Goal: Task Accomplishment & Management: Complete application form

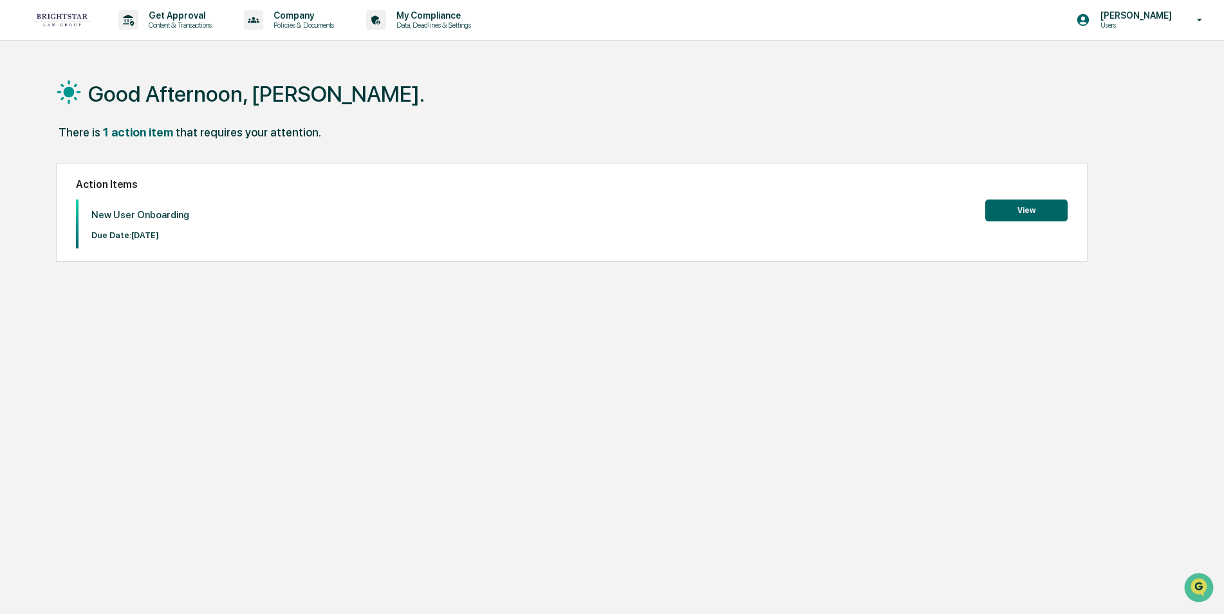
click at [1010, 208] on button "View" at bounding box center [1026, 210] width 82 height 22
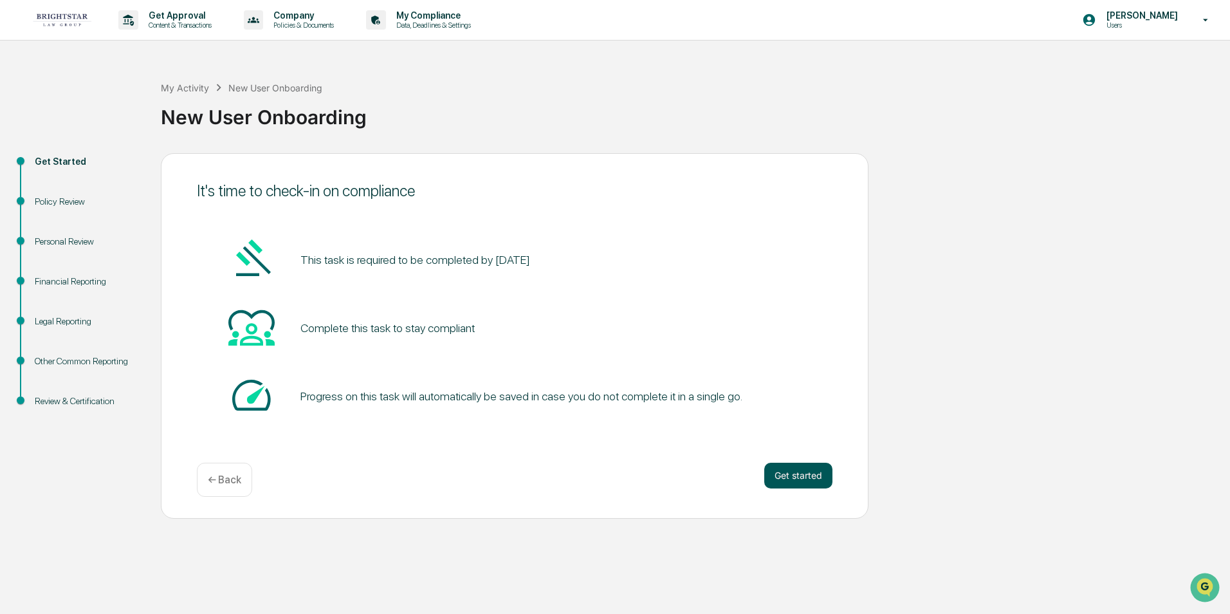
click at [793, 474] on button "Get started" at bounding box center [798, 476] width 68 height 26
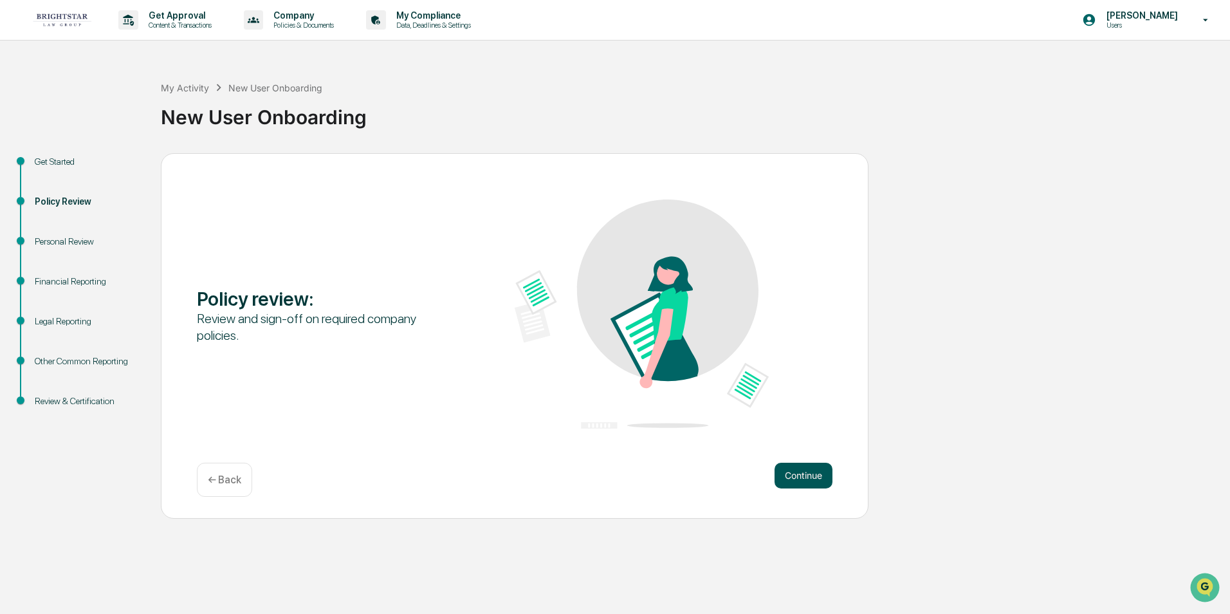
click at [796, 473] on button "Continue" at bounding box center [804, 476] width 58 height 26
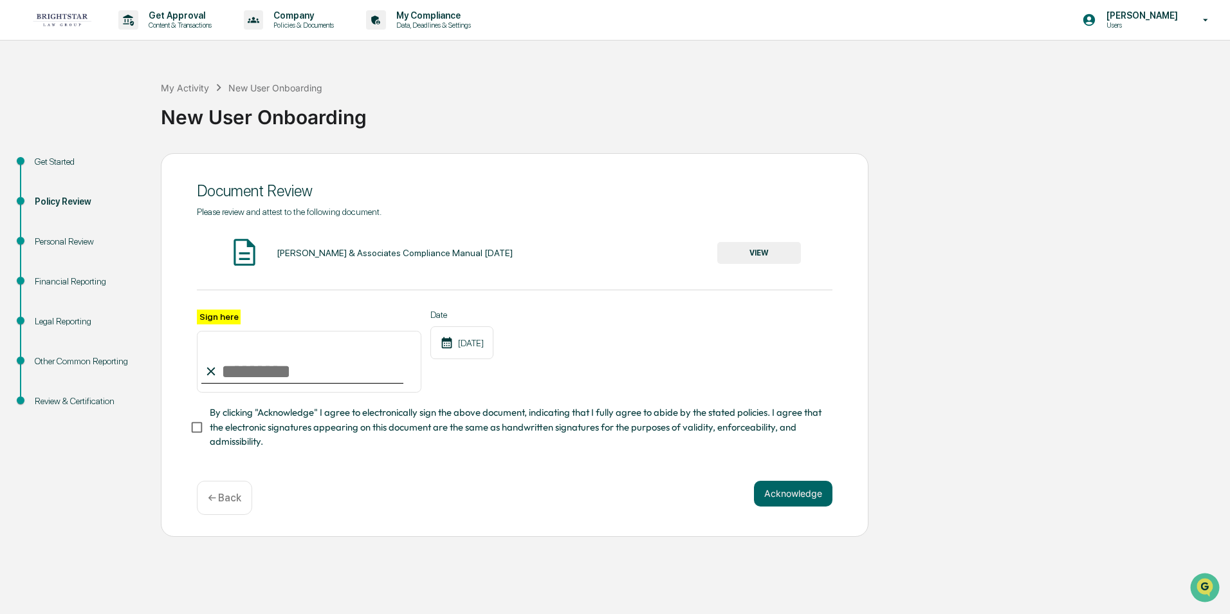
click at [755, 250] on button "VIEW" at bounding box center [760, 253] width 84 height 22
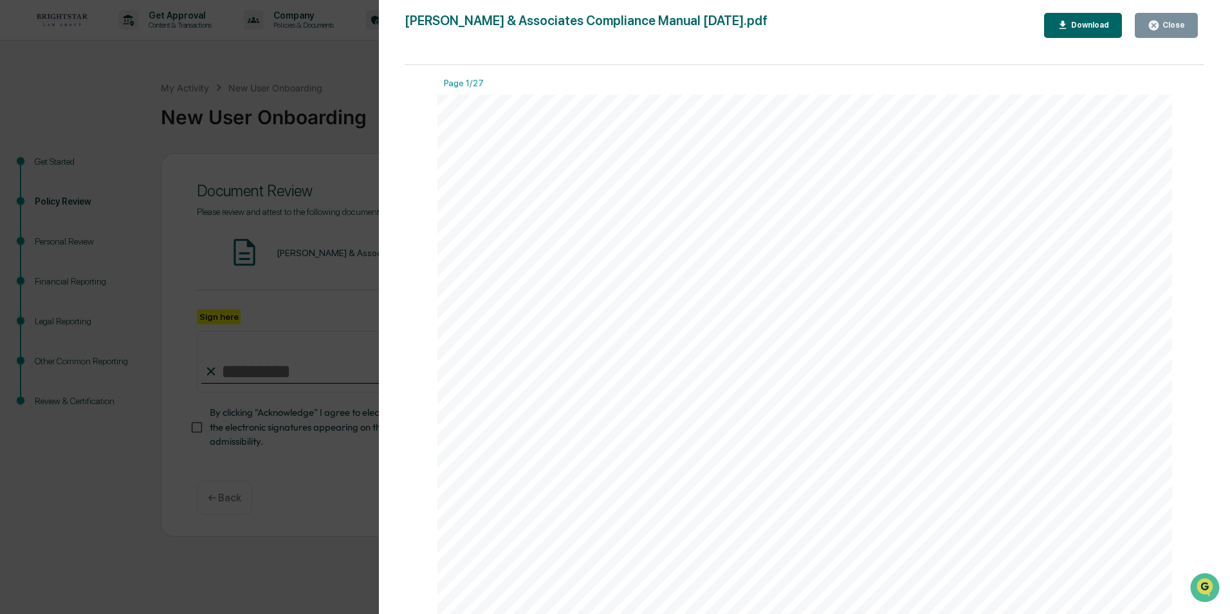
click at [1165, 23] on div "Close" at bounding box center [1172, 25] width 25 height 9
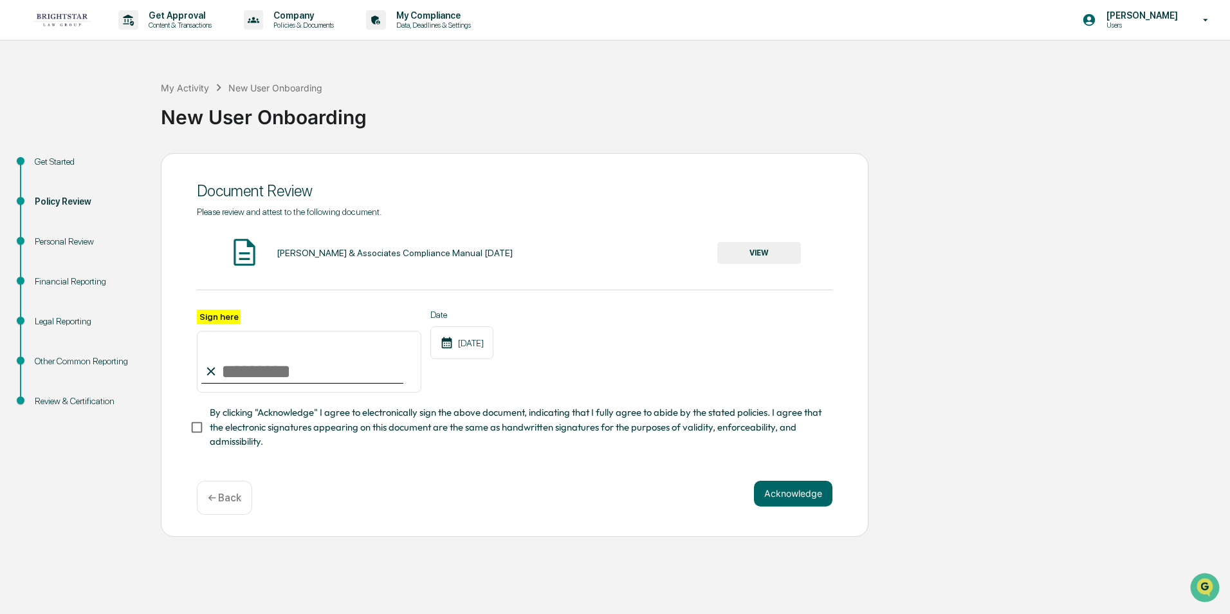
click at [205, 315] on label "Sign here" at bounding box center [219, 317] width 44 height 15
click at [205, 331] on input "Sign here" at bounding box center [309, 362] width 225 height 62
type input "*********"
click at [792, 495] on button "Acknowledge" at bounding box center [793, 494] width 79 height 26
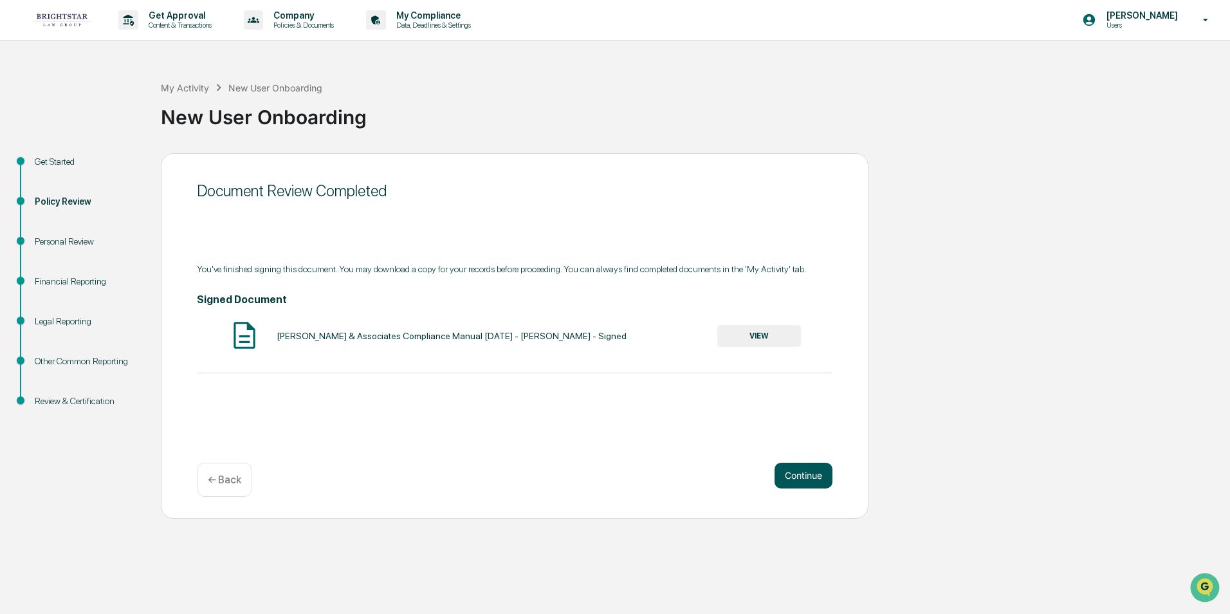
click at [808, 467] on button "Continue" at bounding box center [804, 476] width 58 height 26
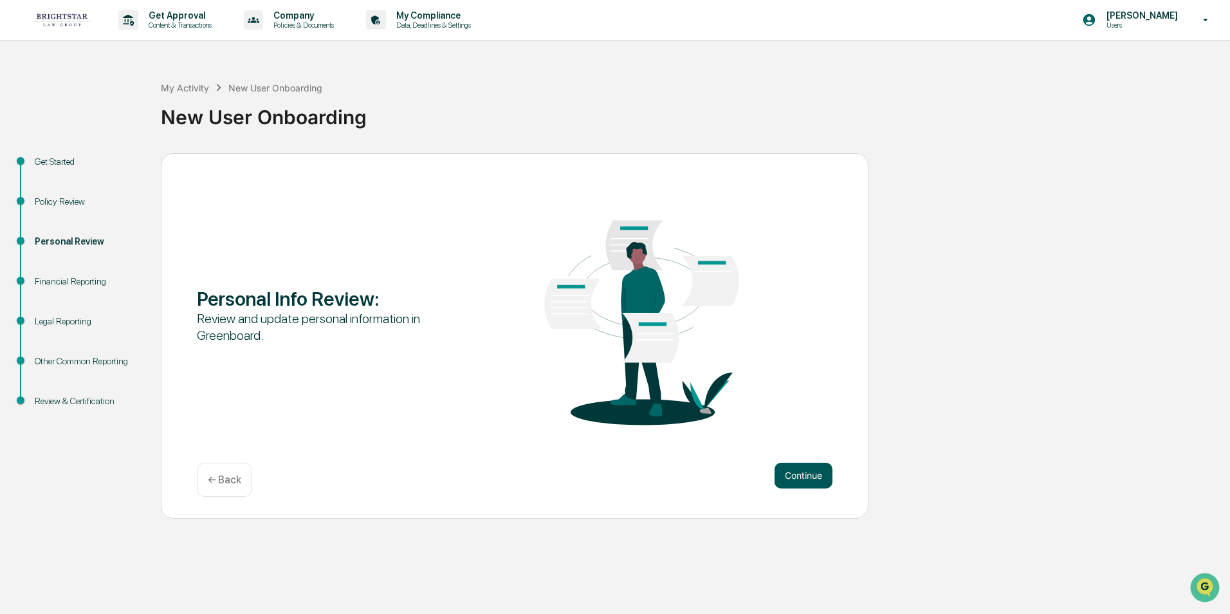
click at [790, 473] on button "Continue" at bounding box center [804, 476] width 58 height 26
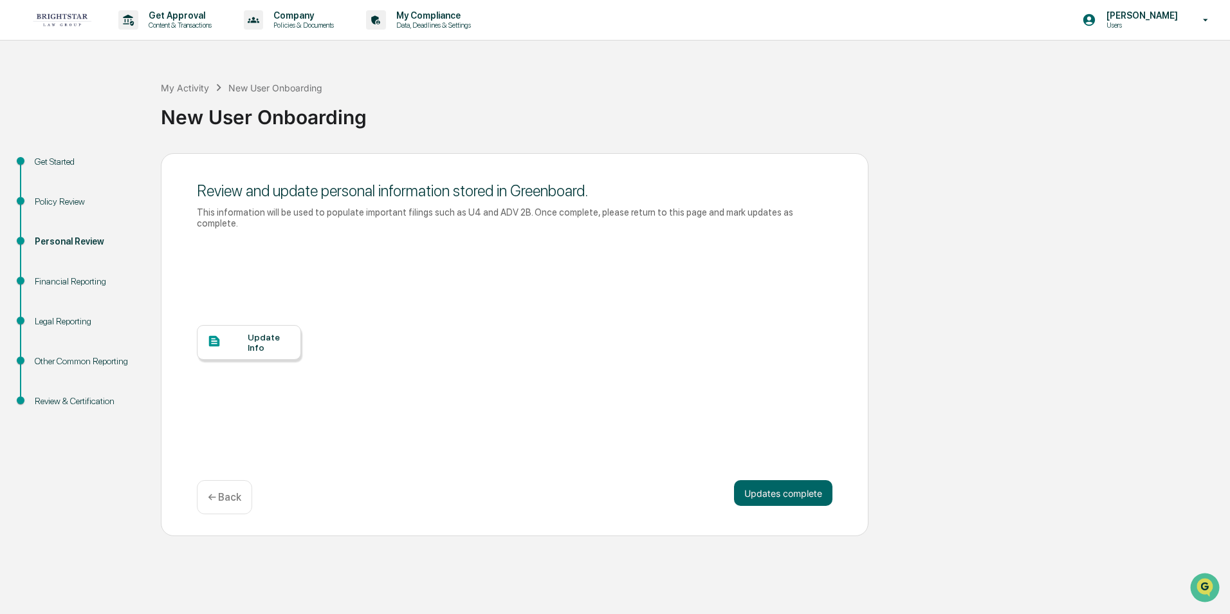
click at [251, 332] on div "Update Info" at bounding box center [269, 342] width 43 height 21
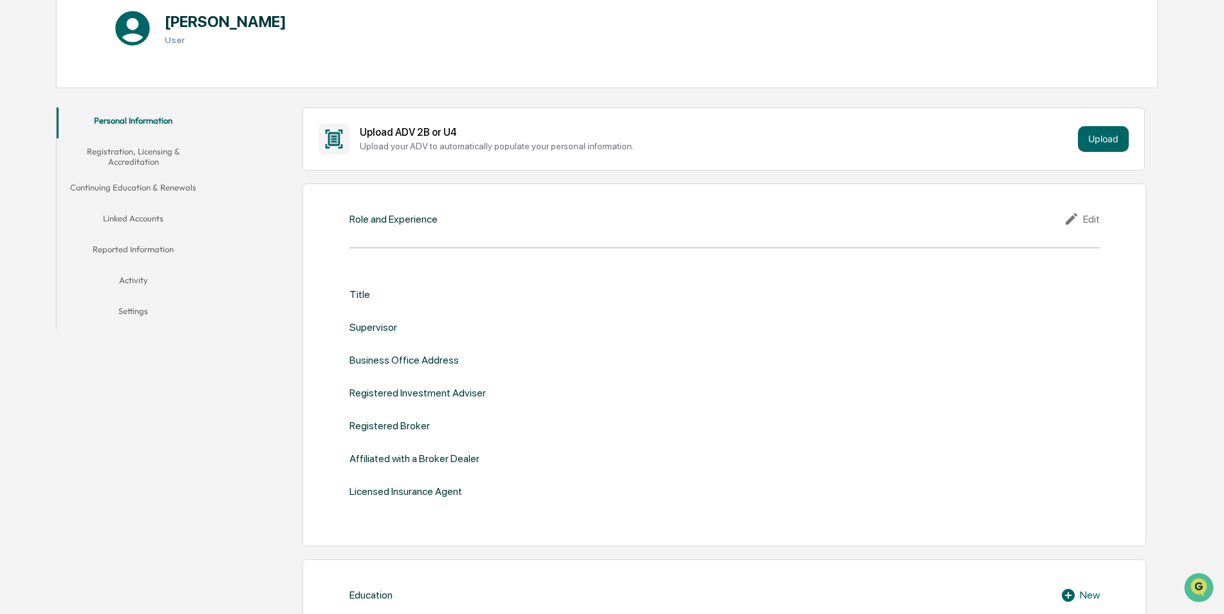
scroll to position [144, 0]
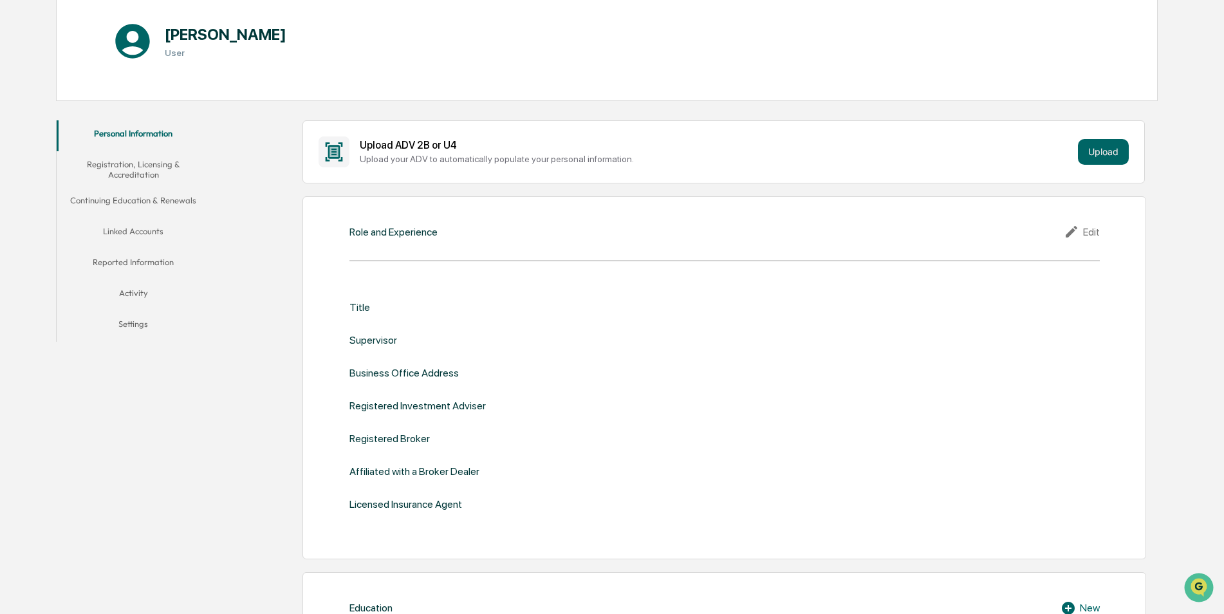
click at [358, 306] on div "Title" at bounding box center [359, 307] width 21 height 12
click at [1100, 147] on button "Upload" at bounding box center [1103, 152] width 51 height 26
click at [140, 228] on button "Linked Accounts" at bounding box center [134, 233] width 154 height 31
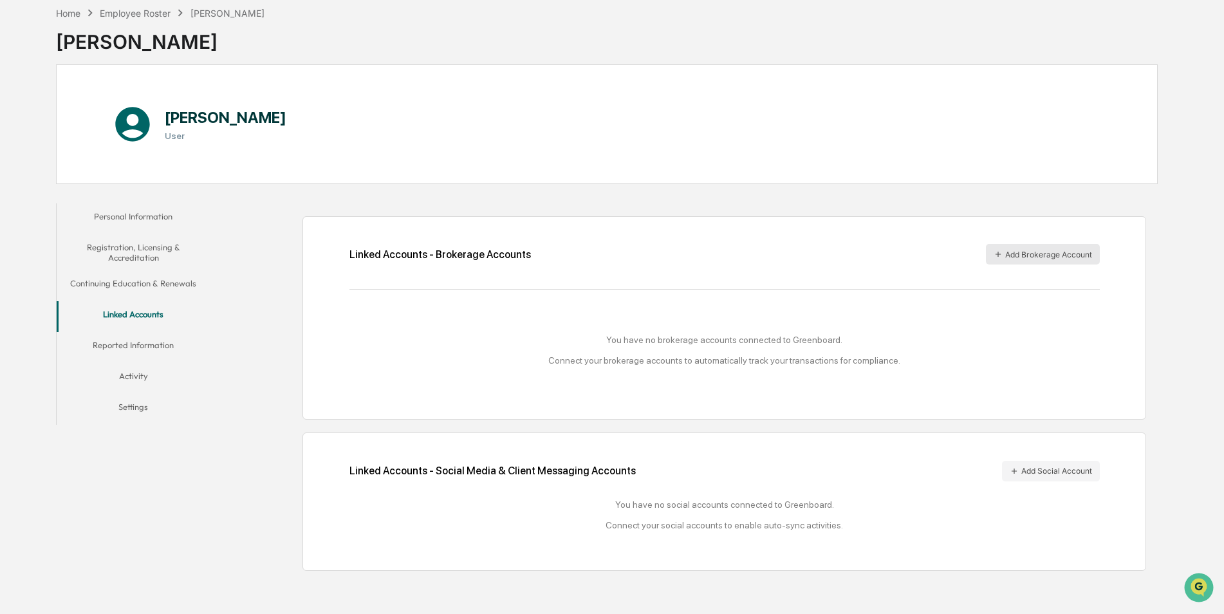
click at [1036, 250] on button "Add Brokerage Account" at bounding box center [1043, 254] width 114 height 21
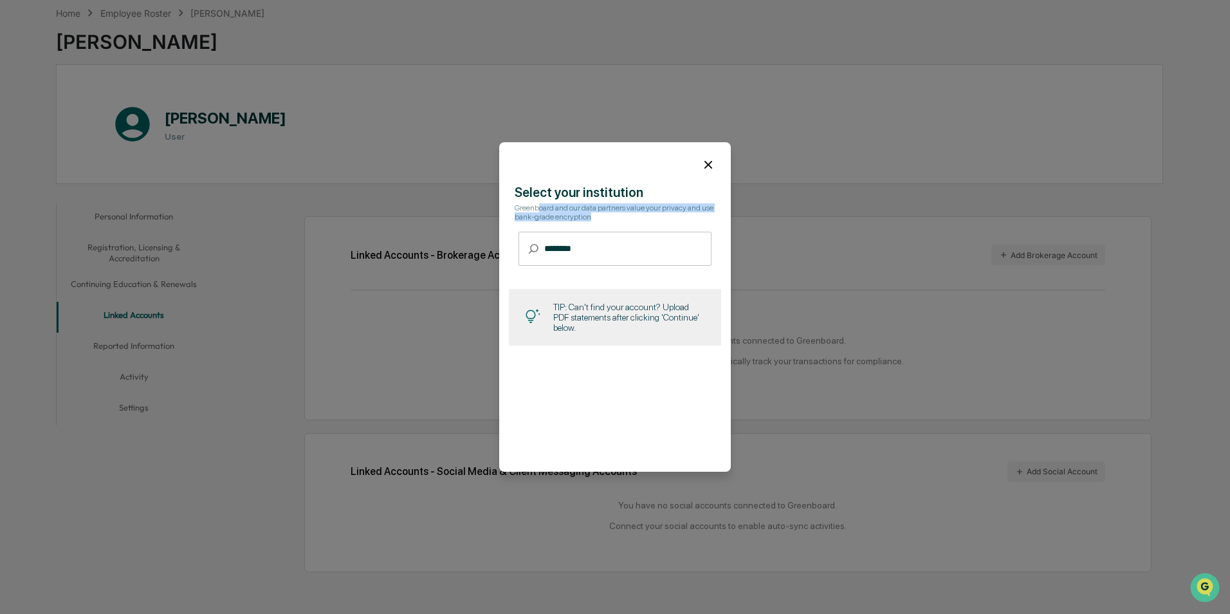
drag, startPoint x: 537, startPoint y: 206, endPoint x: 614, endPoint y: 248, distance: 87.8
click at [614, 248] on div "Select your institution Greenboard and our data partners value your privacy and…" at bounding box center [615, 270] width 232 height 171
drag, startPoint x: 581, startPoint y: 253, endPoint x: 491, endPoint y: 248, distance: 90.2
click at [491, 248] on body "Get Approval Content & Transactions Company Policies & Documents My Compliance …" at bounding box center [615, 276] width 1230 height 675
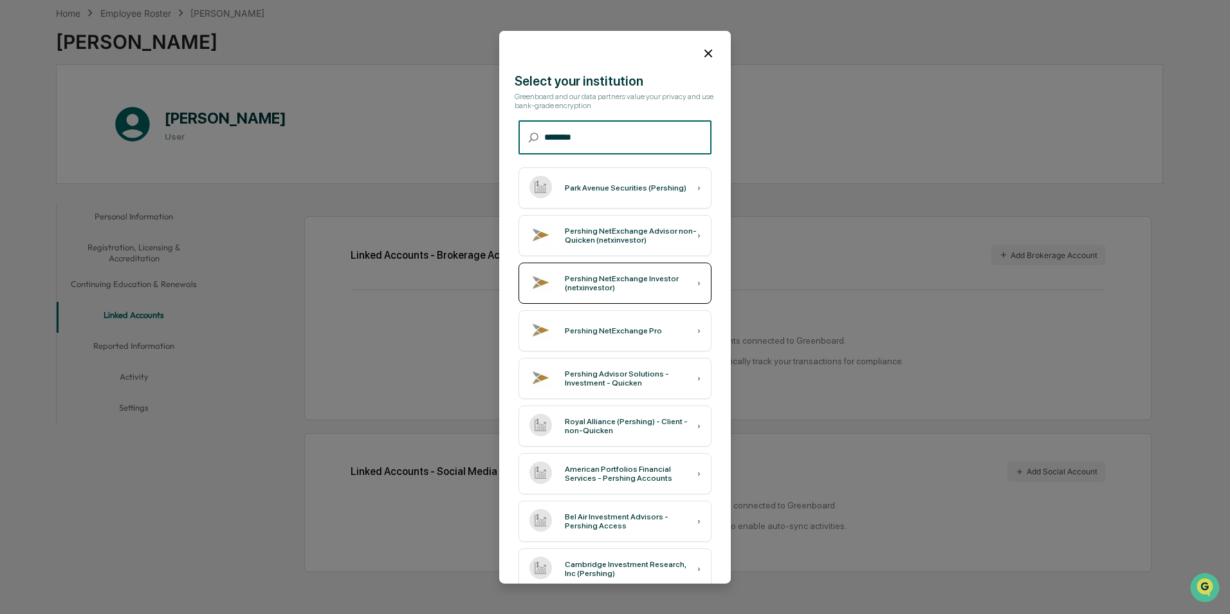
type input "********"
click at [698, 280] on div "›" at bounding box center [699, 283] width 3 height 9
